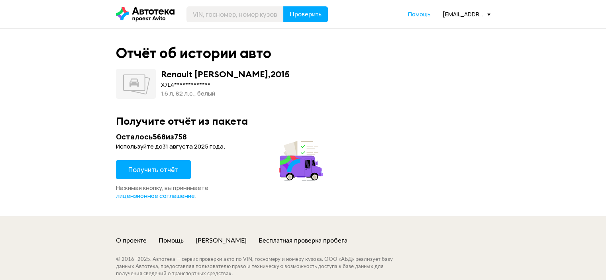
click at [144, 171] on span "Получить отчёт" at bounding box center [153, 169] width 50 height 9
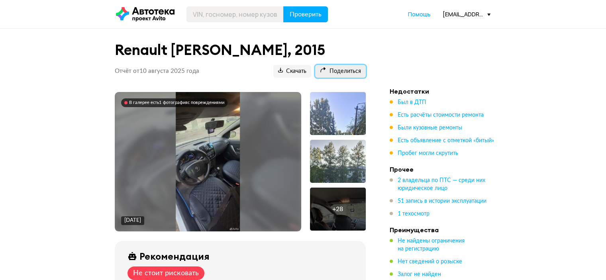
click at [346, 69] on span "Поделиться" at bounding box center [340, 72] width 41 height 8
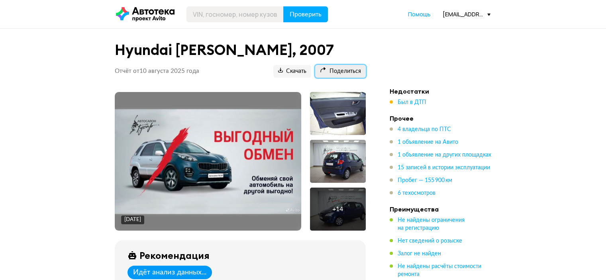
click at [344, 72] on span "Поделиться" at bounding box center [340, 72] width 41 height 8
